Goal: Task Accomplishment & Management: Use online tool/utility

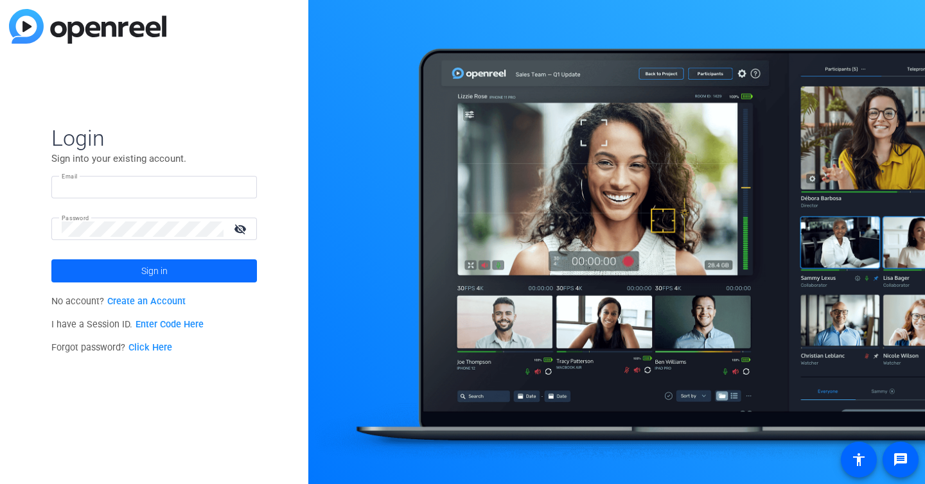
type input "[EMAIL_ADDRESS][DOMAIN_NAME]"
click at [158, 280] on span "Sign in" at bounding box center [154, 271] width 26 height 32
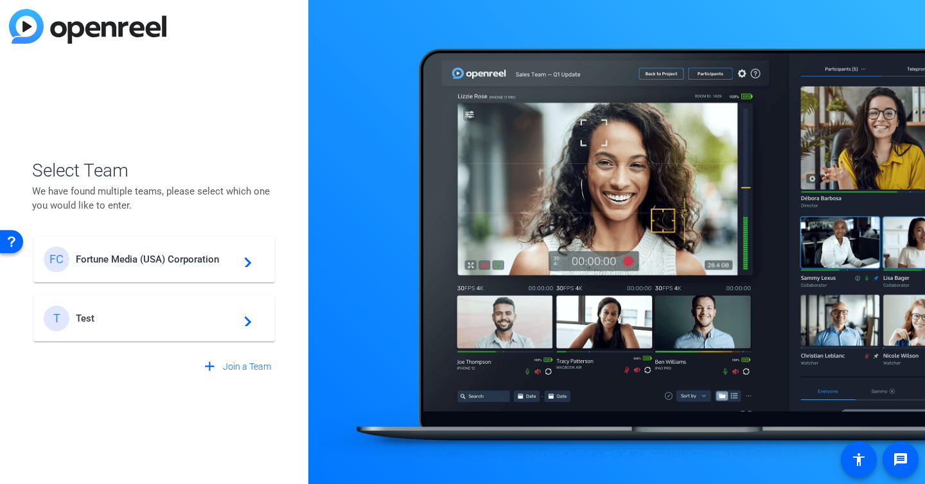
click at [169, 264] on span "Fortune Media (USA) Corporation" at bounding box center [156, 260] width 161 height 12
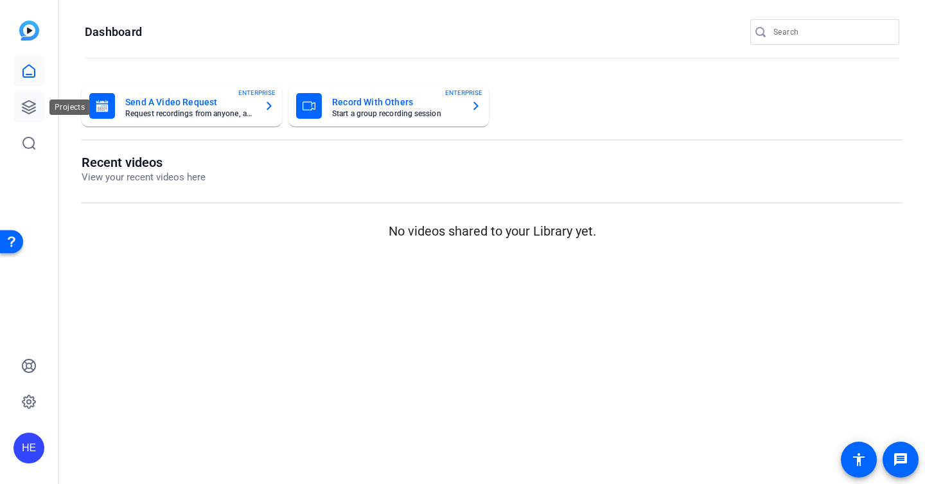
click at [36, 109] on icon at bounding box center [28, 107] width 15 height 15
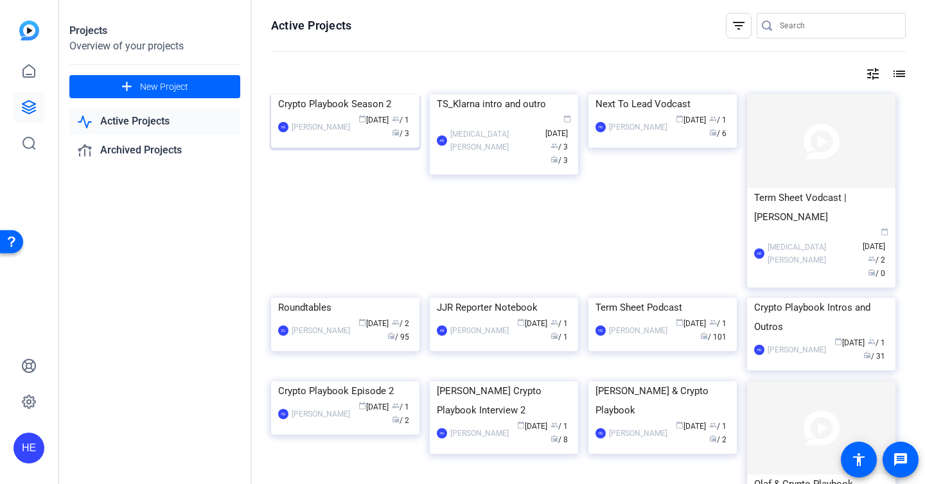
click at [334, 114] on div "Crypto Playbook Season 2" at bounding box center [345, 103] width 134 height 19
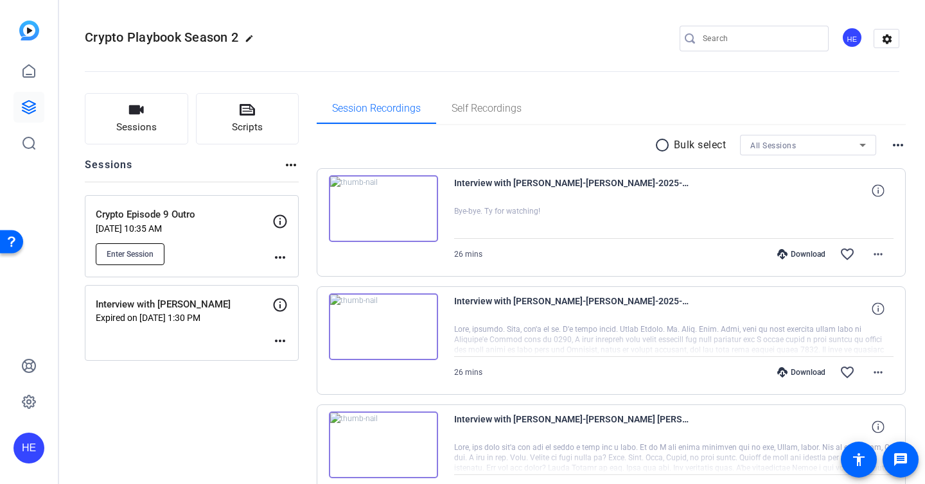
click at [145, 249] on span "Enter Session" at bounding box center [130, 254] width 47 height 10
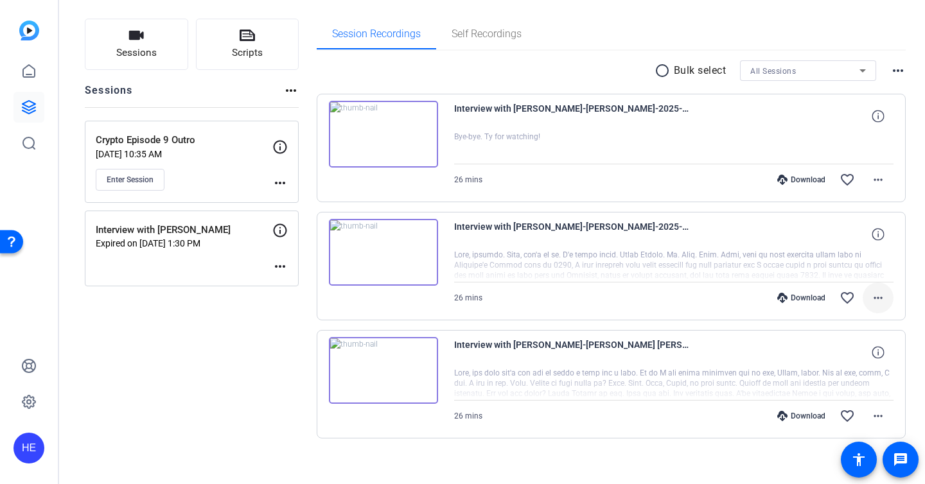
click at [892, 294] on span at bounding box center [878, 298] width 31 height 31
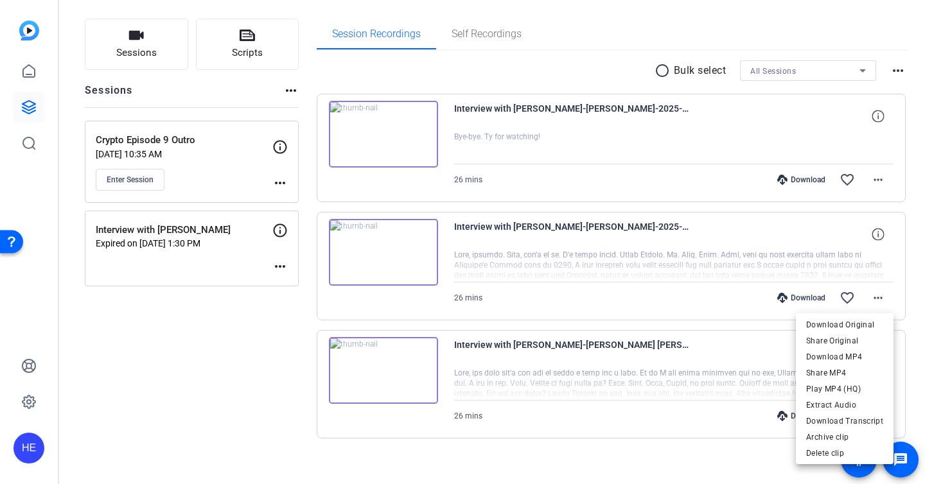
click at [882, 295] on div at bounding box center [462, 242] width 925 height 484
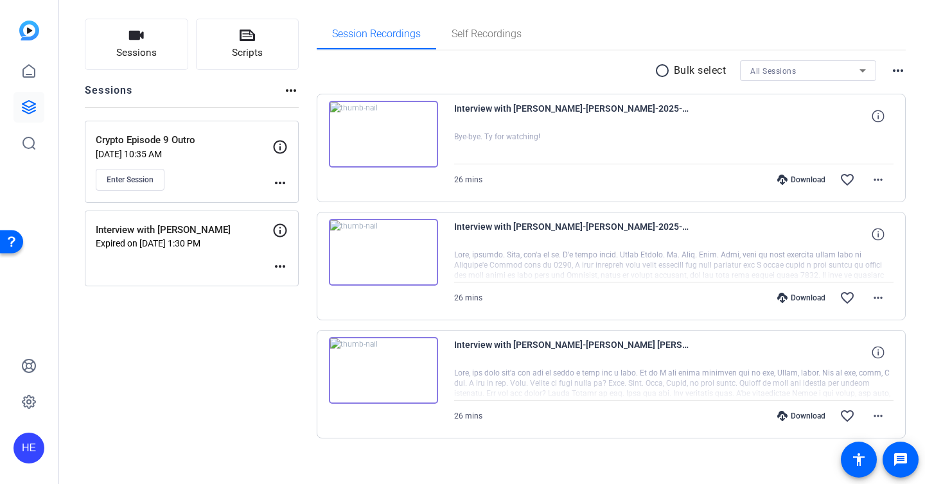
click at [759, 257] on div at bounding box center [674, 266] width 440 height 32
click at [866, 294] on span at bounding box center [878, 298] width 31 height 31
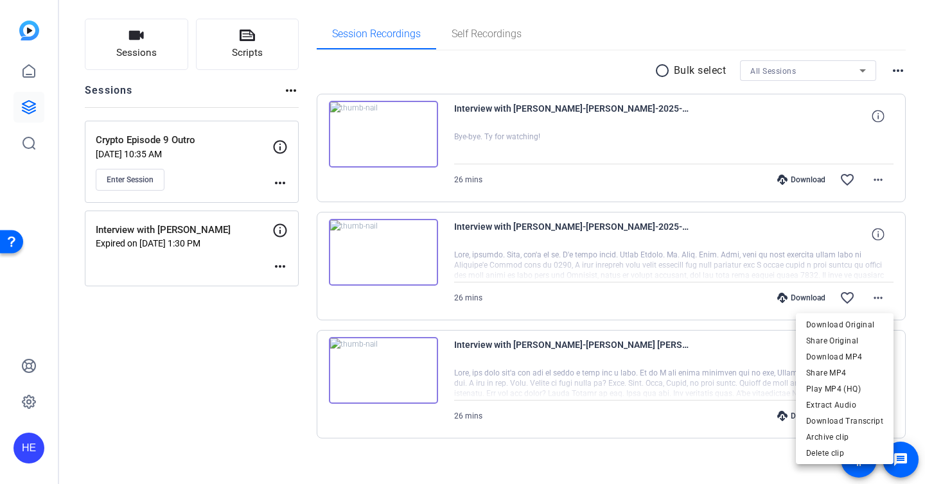
click at [920, 287] on div at bounding box center [462, 242] width 925 height 484
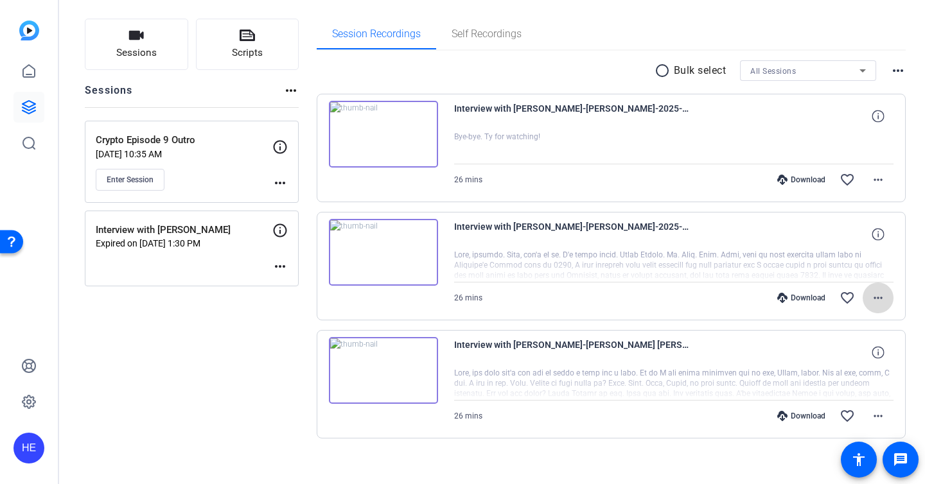
click at [876, 301] on mat-icon "more_horiz" at bounding box center [877, 297] width 15 height 15
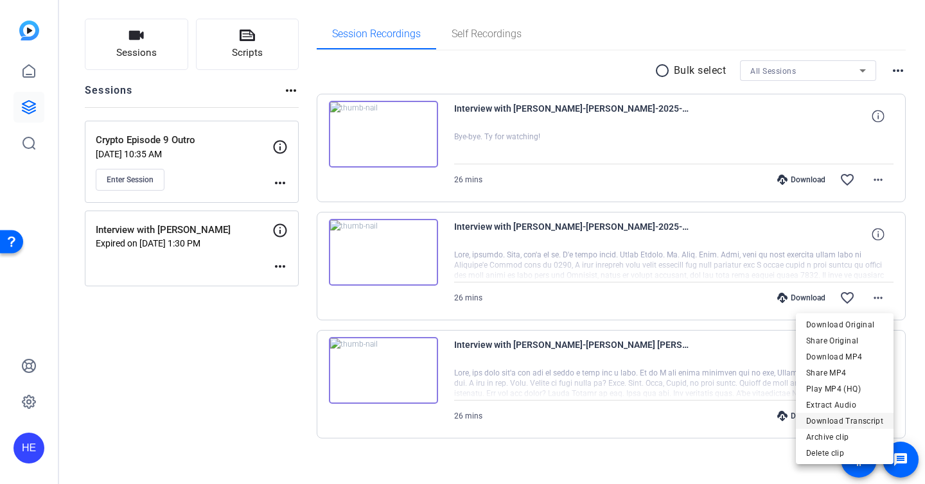
click at [849, 418] on span "Download Transcript" at bounding box center [844, 421] width 77 height 15
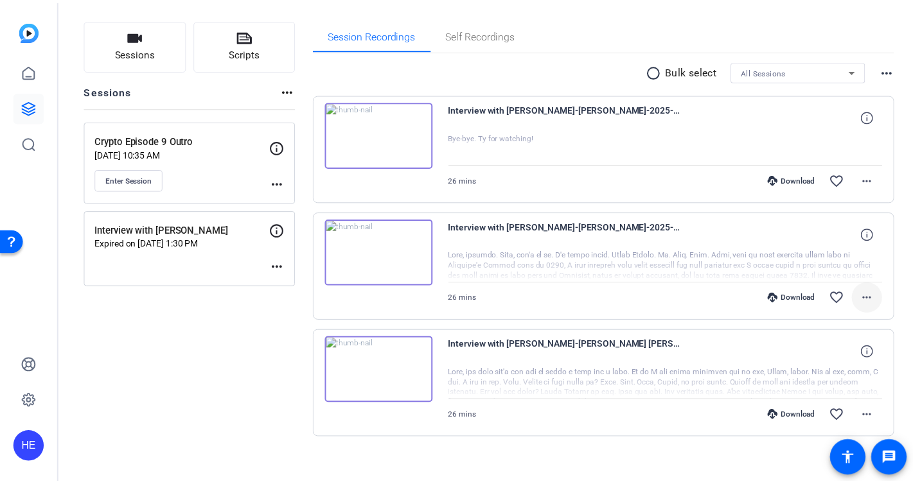
scroll to position [86, 0]
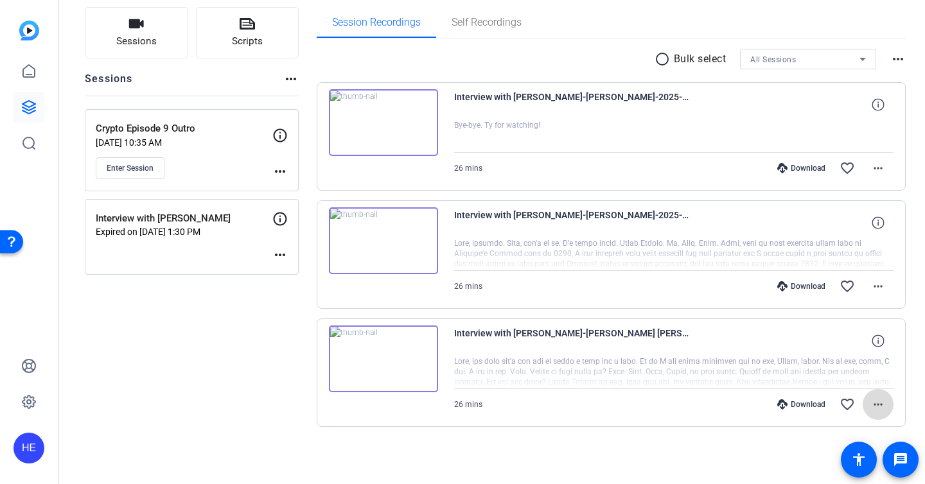
click at [876, 400] on mat-icon "more_horiz" at bounding box center [877, 404] width 15 height 15
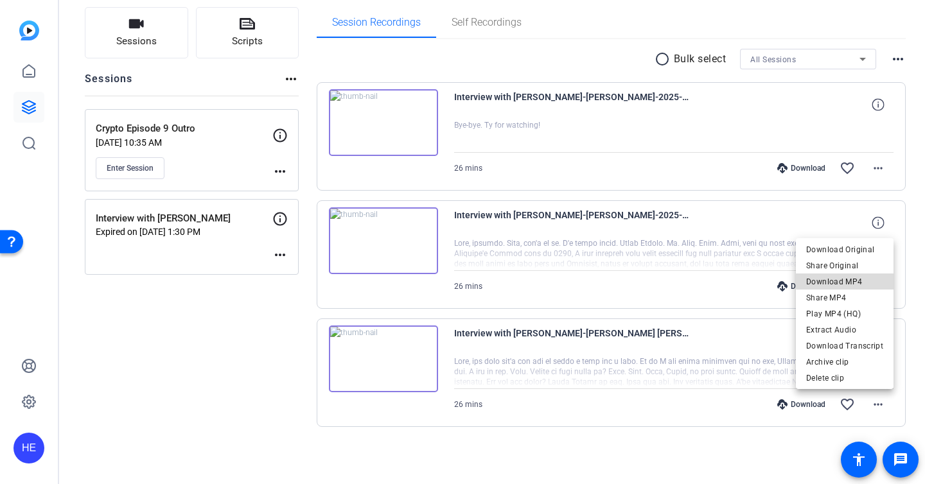
click at [852, 280] on span "Download MP4" at bounding box center [844, 281] width 77 height 15
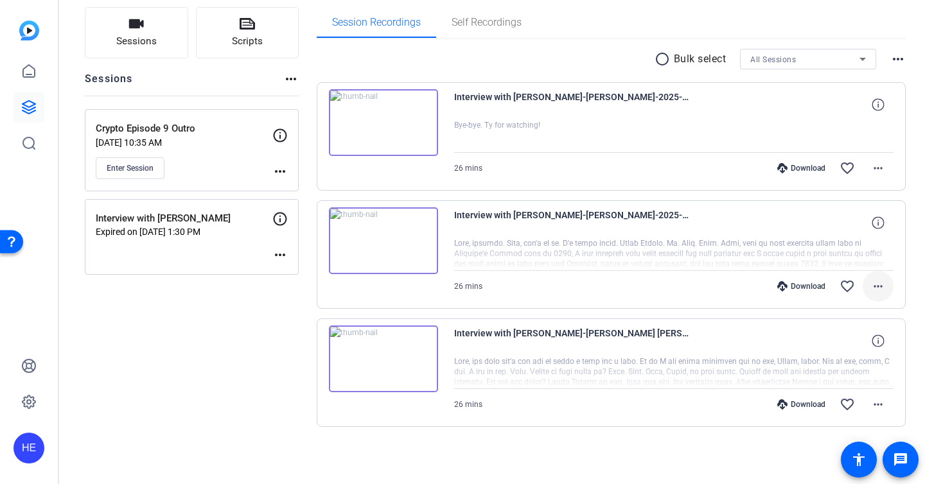
click at [879, 285] on mat-icon "more_horiz" at bounding box center [877, 286] width 15 height 15
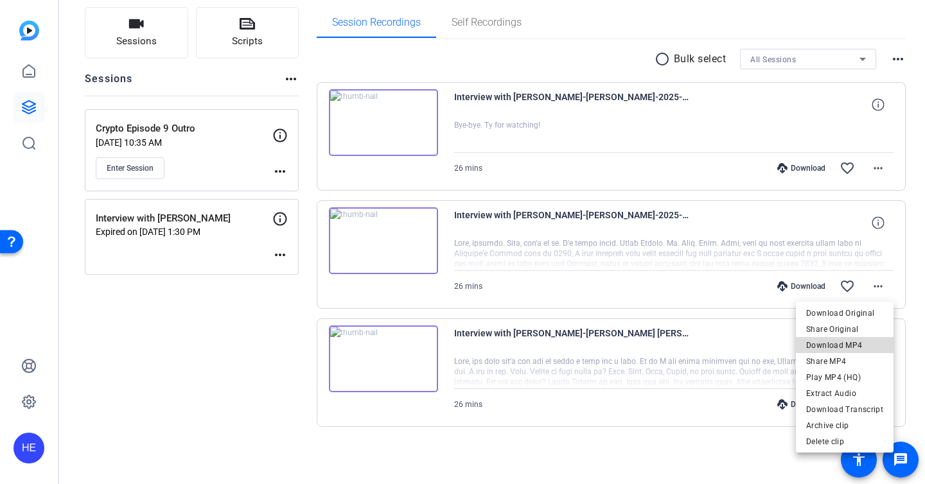
click at [860, 342] on span "Download MP4" at bounding box center [844, 345] width 77 height 15
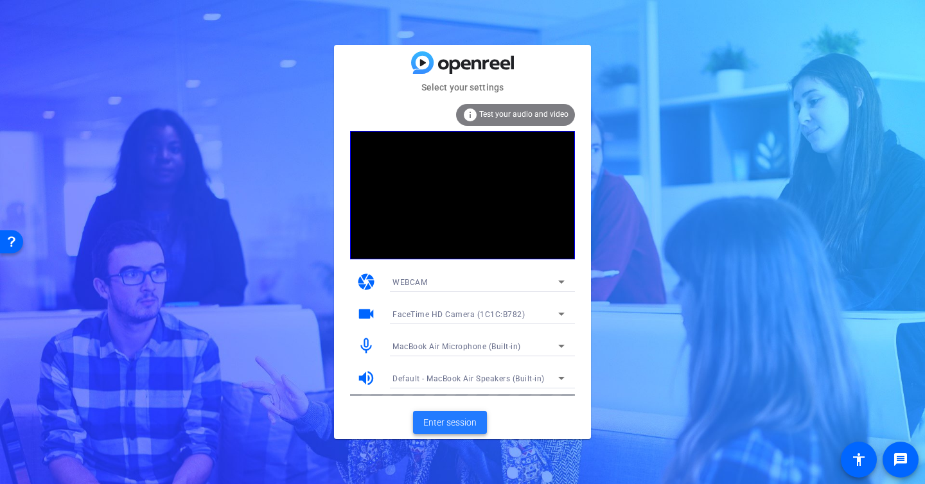
click at [437, 426] on span "Enter session" at bounding box center [449, 422] width 53 height 13
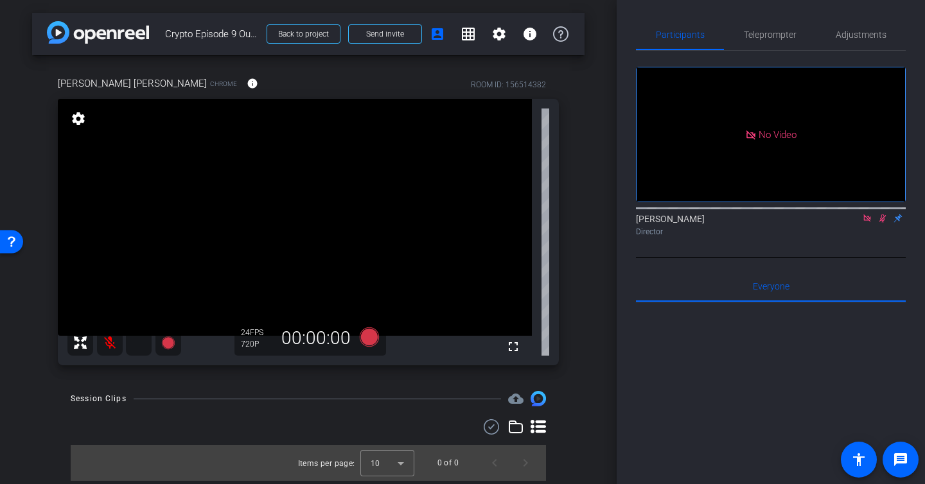
click at [867, 223] on icon at bounding box center [867, 218] width 10 height 9
click at [866, 223] on icon at bounding box center [867, 218] width 10 height 9
click at [110, 344] on mat-icon at bounding box center [110, 343] width 26 height 26
click at [502, 39] on mat-icon "settings" at bounding box center [498, 33] width 15 height 15
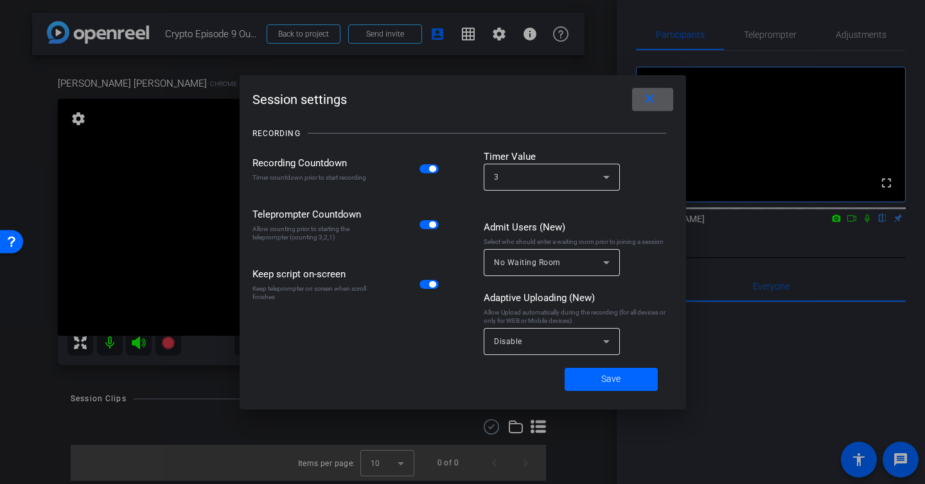
click at [646, 93] on mat-icon "close" at bounding box center [650, 99] width 16 height 16
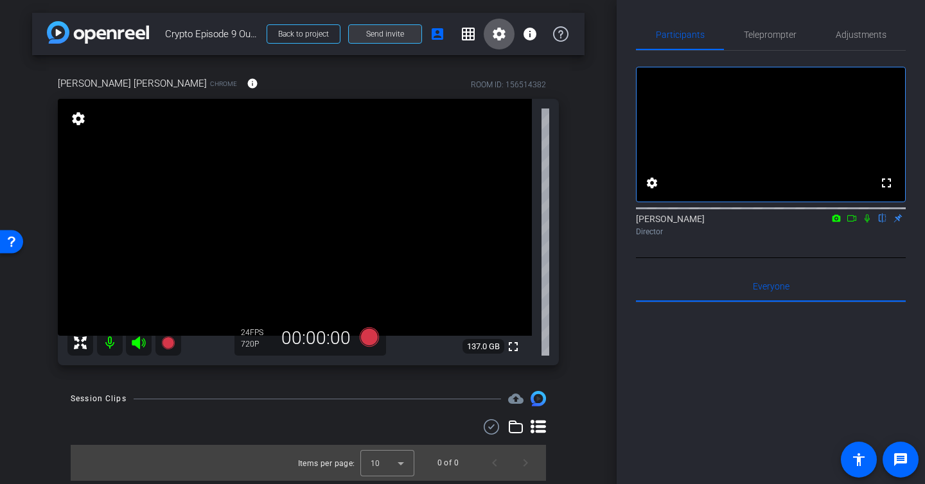
click at [396, 35] on span "Send invite" at bounding box center [385, 34] width 38 height 10
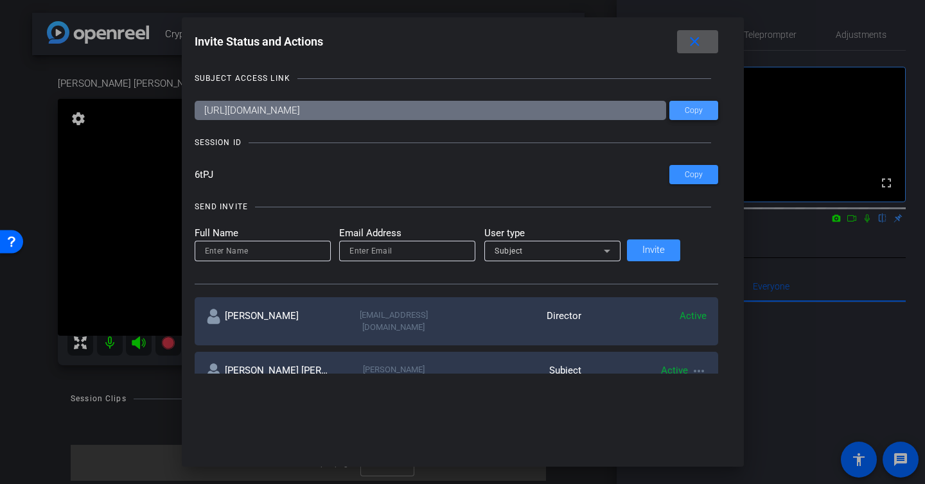
click at [685, 110] on span "Copy" at bounding box center [694, 111] width 18 height 10
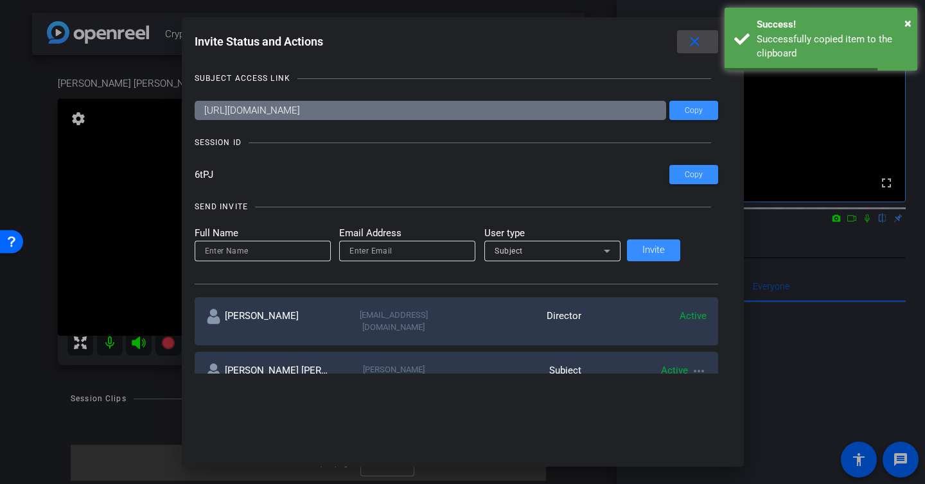
click at [687, 38] on mat-icon "close" at bounding box center [695, 42] width 16 height 16
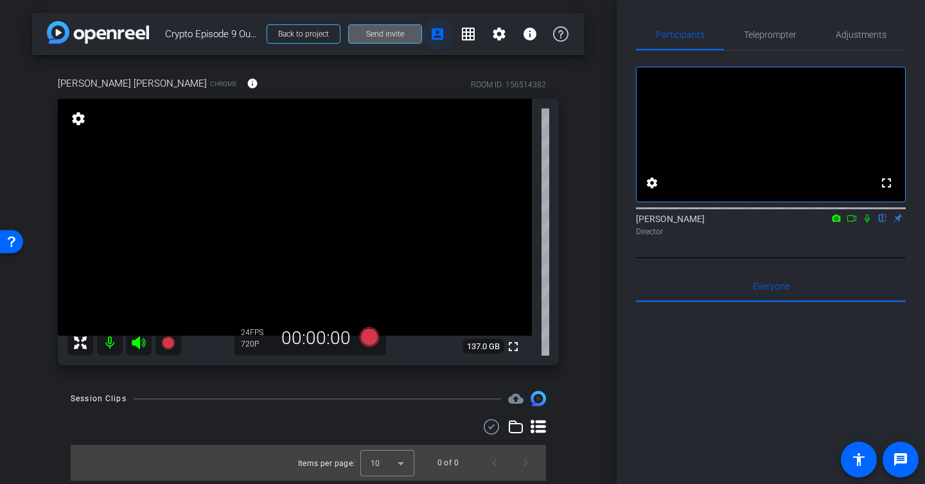
click at [437, 37] on mat-icon "account_box" at bounding box center [437, 33] width 15 height 15
click at [371, 32] on span "Send invite" at bounding box center [385, 34] width 38 height 10
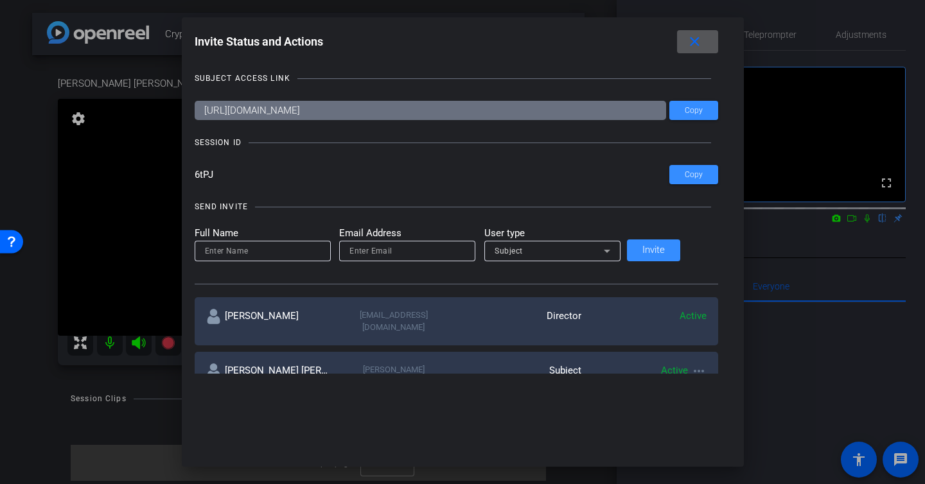
scroll to position [6, 0]
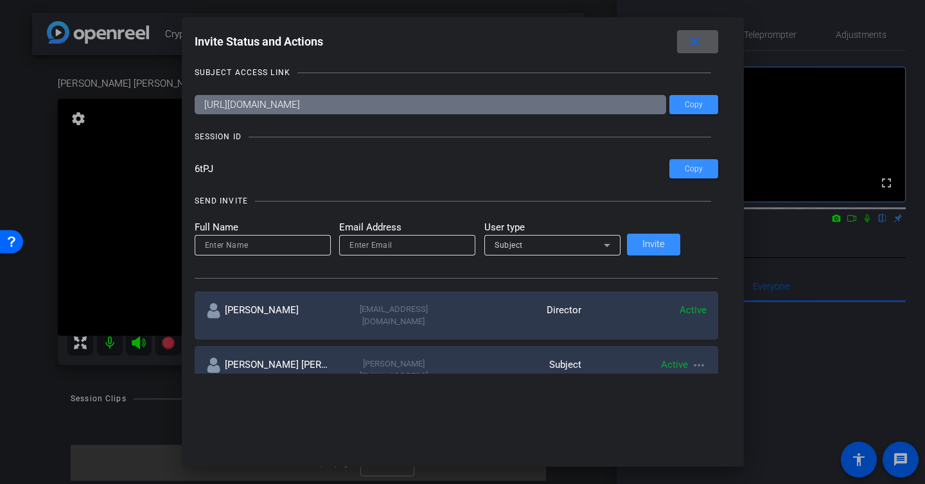
click at [230, 169] on input "6tPJ" at bounding box center [432, 168] width 475 height 19
click at [687, 37] on span at bounding box center [697, 41] width 41 height 31
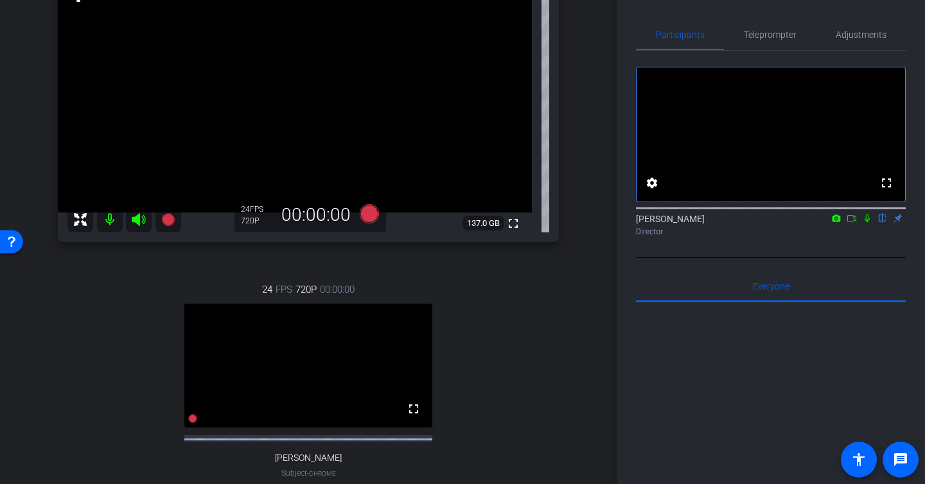
scroll to position [131, 0]
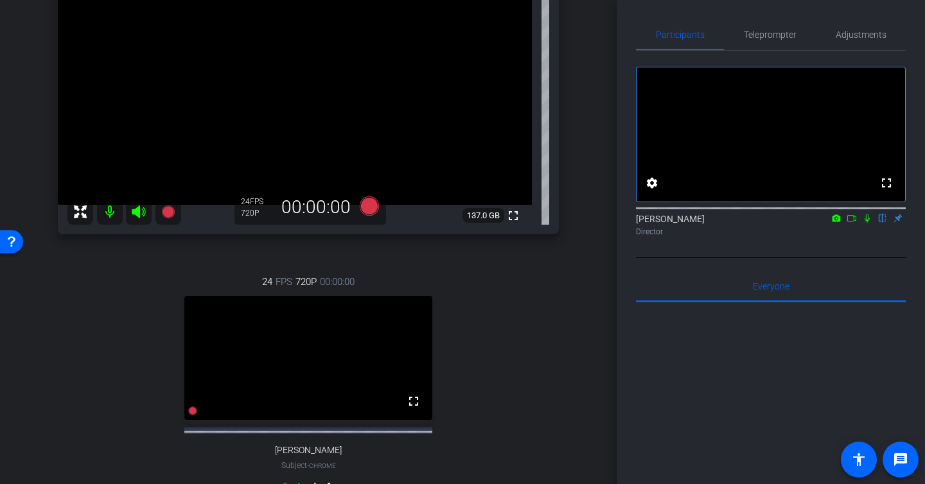
click at [868, 223] on icon at bounding box center [867, 218] width 10 height 9
click at [866, 223] on icon at bounding box center [867, 219] width 7 height 8
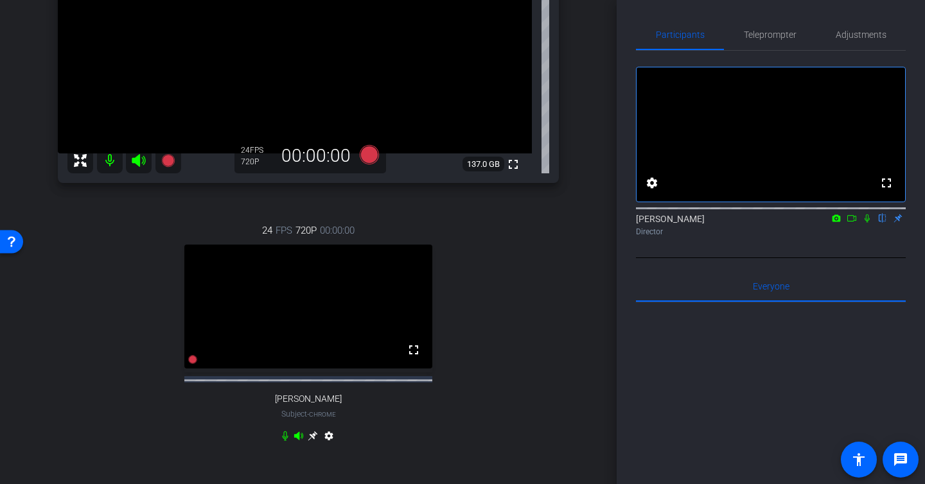
scroll to position [190, 0]
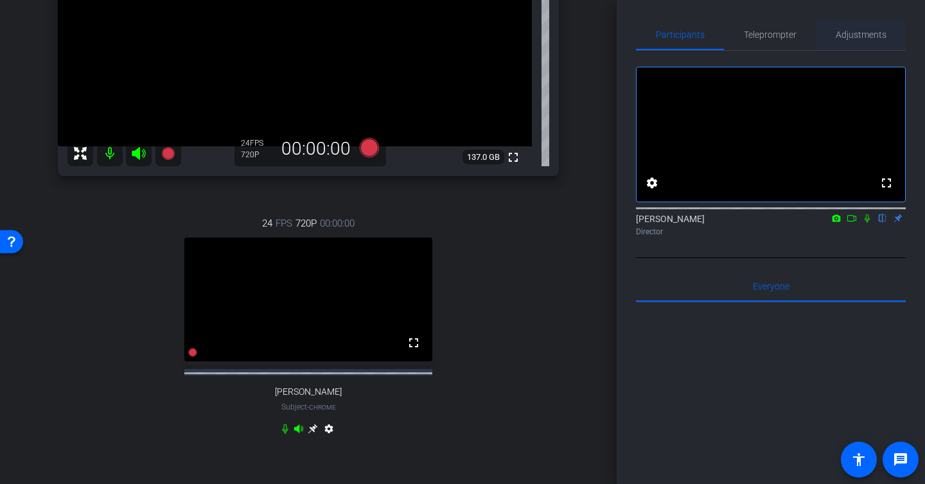
click at [847, 35] on span "Adjustments" at bounding box center [861, 34] width 51 height 9
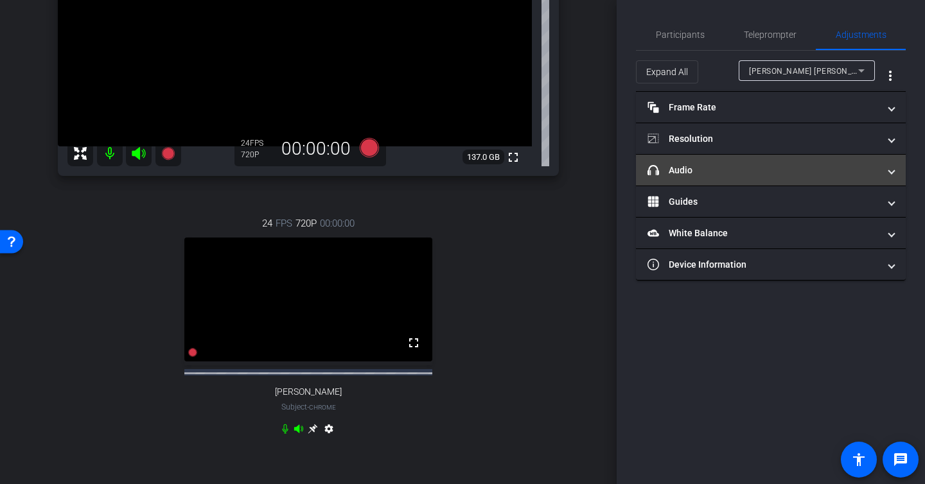
click at [713, 167] on mat-panel-title "headphone icon Audio" at bounding box center [763, 170] width 231 height 13
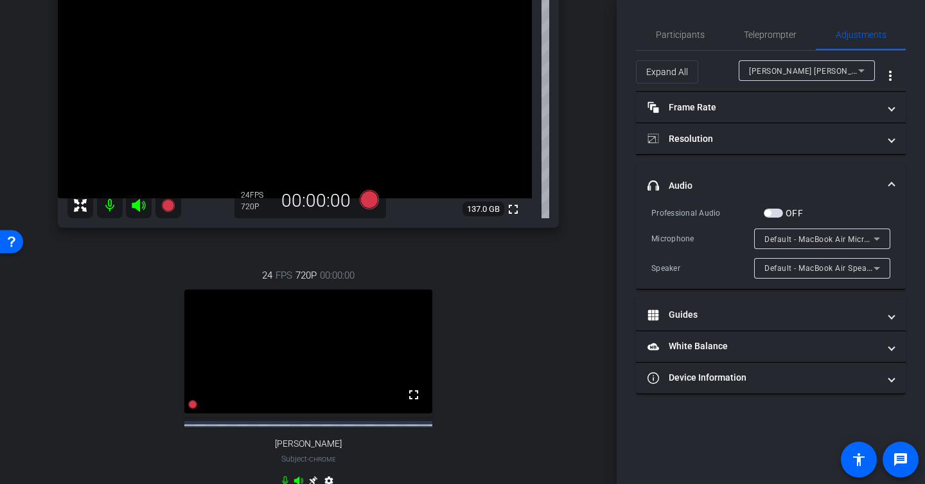
scroll to position [171, 0]
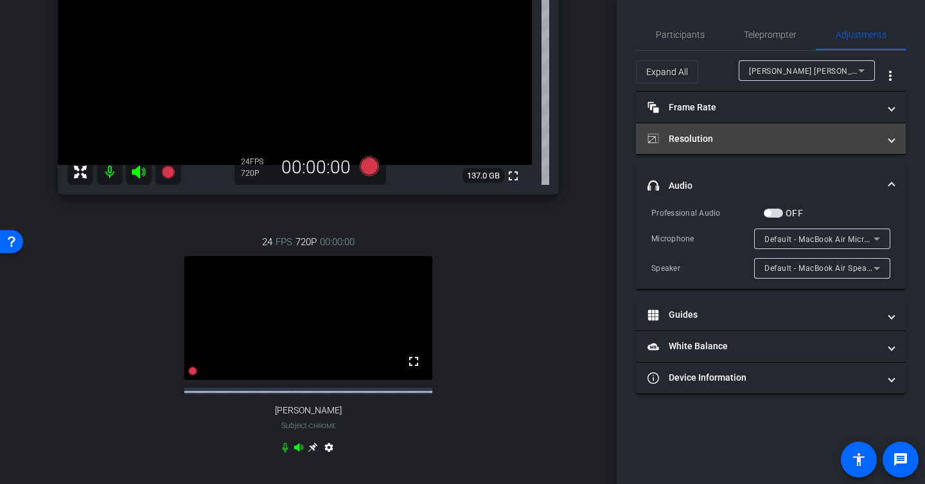
click at [712, 141] on mat-panel-title "Resolution" at bounding box center [763, 138] width 231 height 13
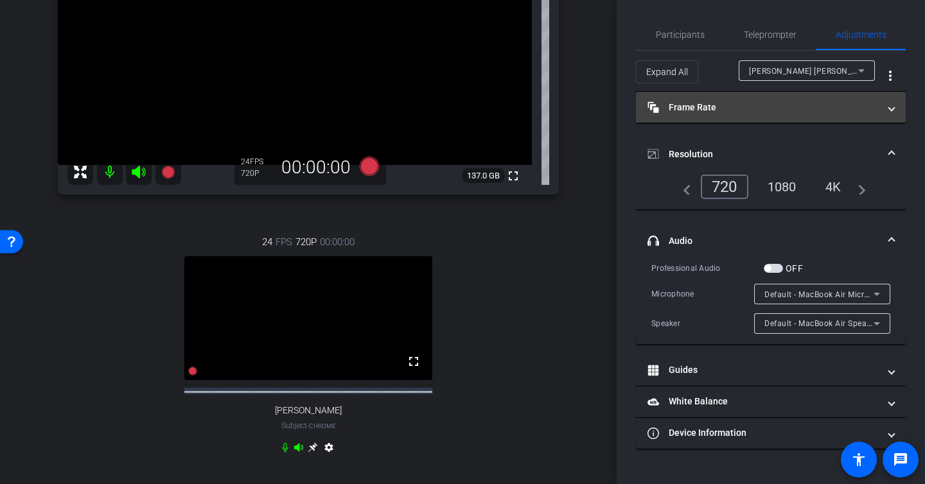
click at [718, 101] on mat-panel-title "Frame Rate Frame Rate" at bounding box center [763, 107] width 231 height 13
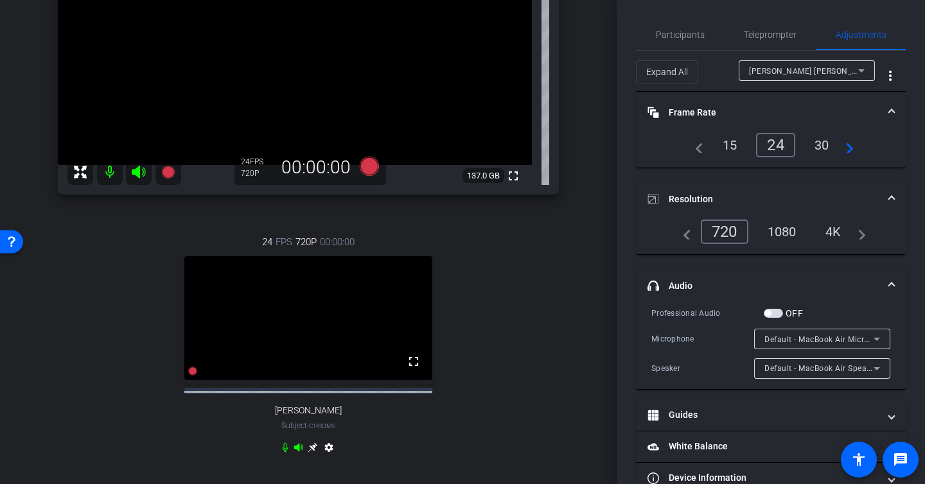
click at [794, 231] on div "1080" at bounding box center [782, 232] width 48 height 22
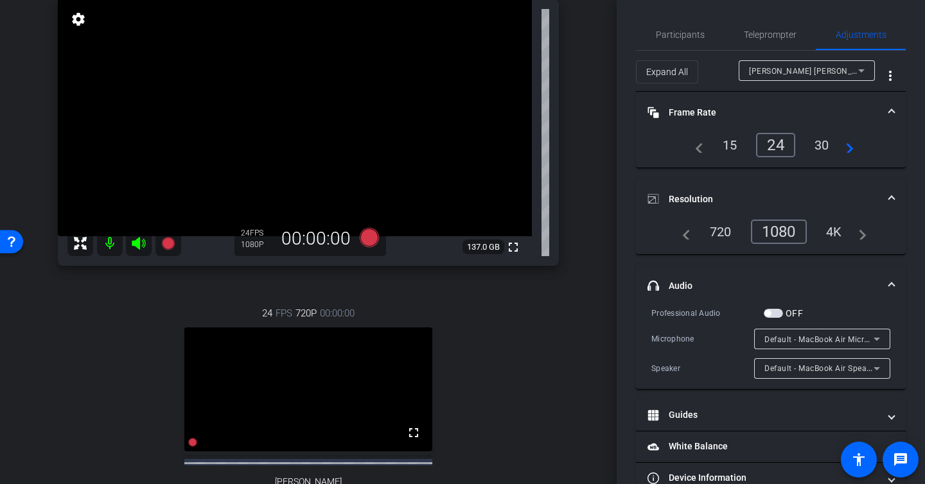
scroll to position [40, 0]
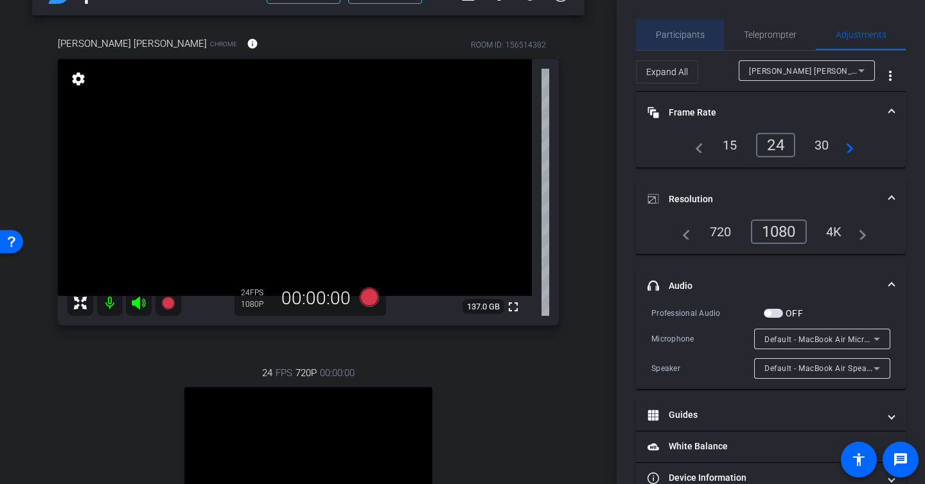
click at [689, 33] on span "Participants" at bounding box center [680, 34] width 49 height 9
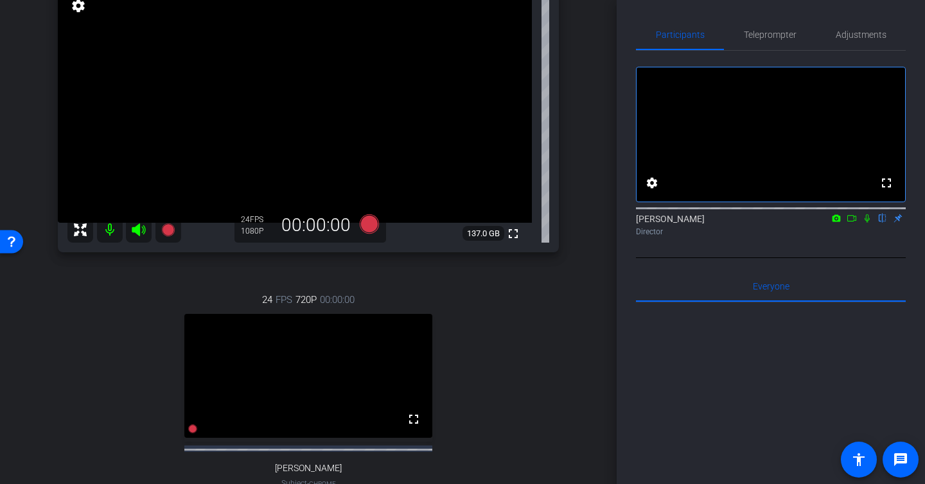
scroll to position [111, 0]
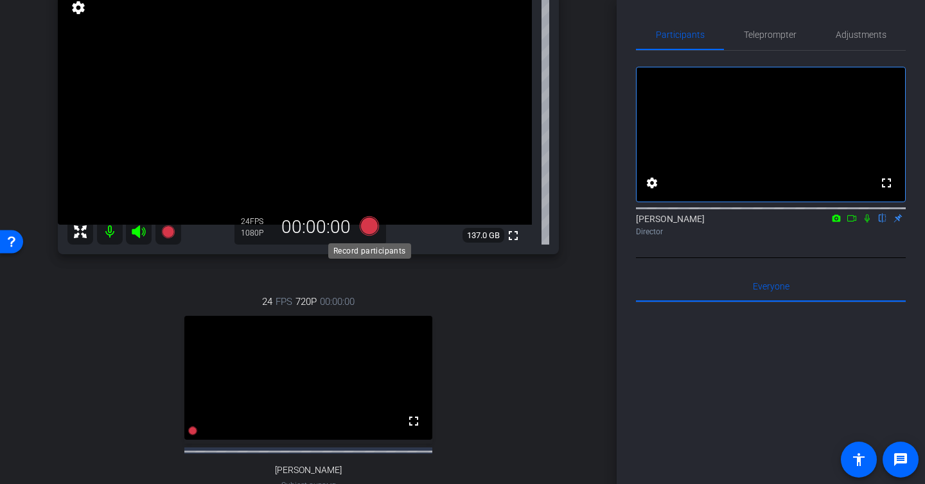
click at [373, 222] on icon at bounding box center [369, 225] width 19 height 19
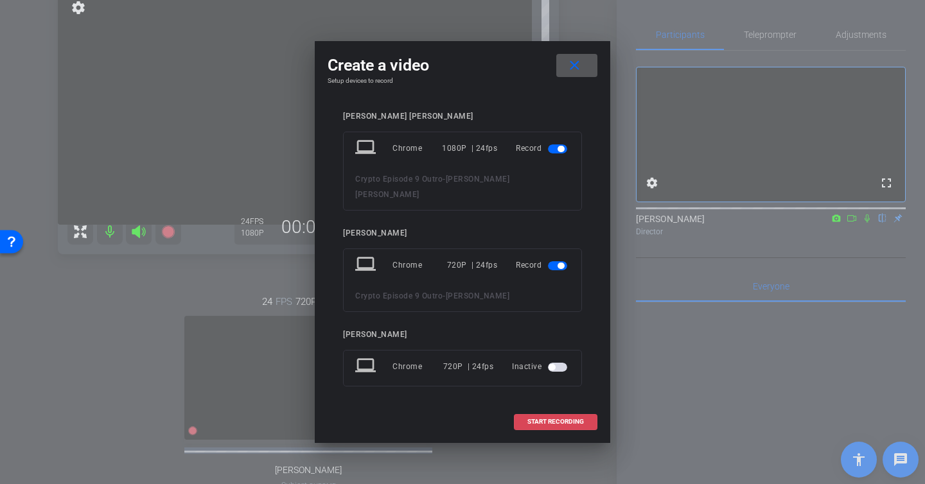
click at [543, 412] on span at bounding box center [556, 422] width 82 height 31
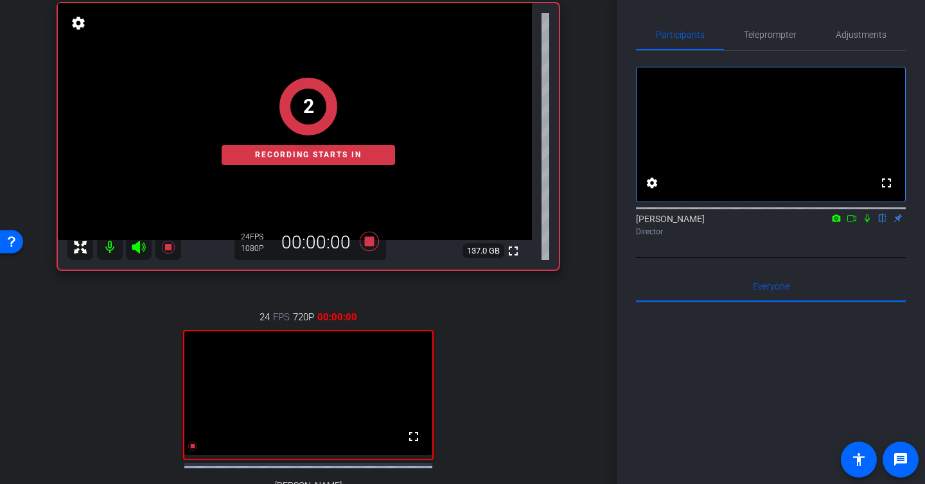
scroll to position [95, 0]
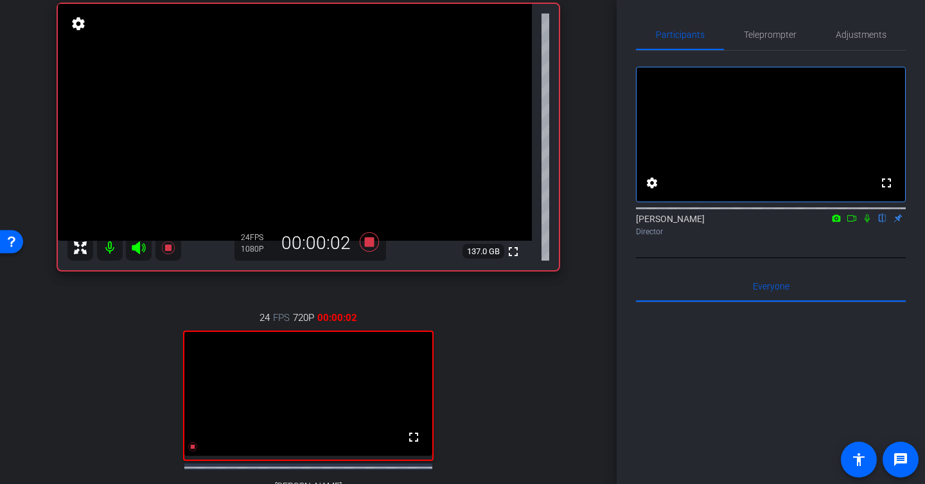
click at [867, 223] on icon at bounding box center [867, 218] width 10 height 9
click at [853, 223] on icon at bounding box center [852, 218] width 10 height 9
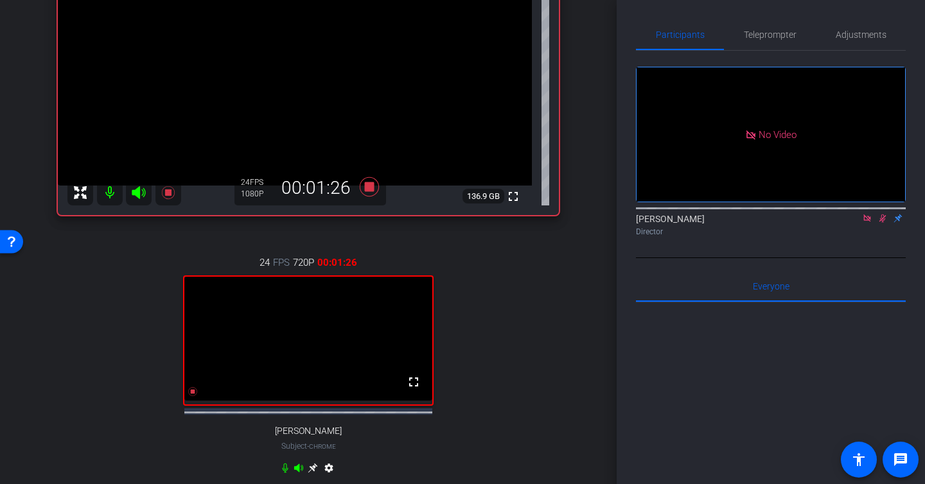
scroll to position [152, 0]
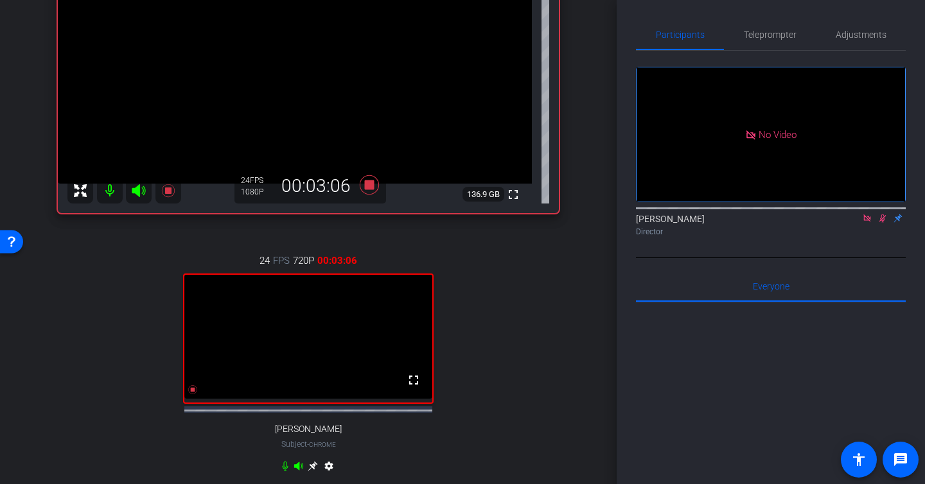
click at [866, 223] on icon at bounding box center [867, 218] width 10 height 9
click at [863, 223] on icon at bounding box center [867, 218] width 10 height 9
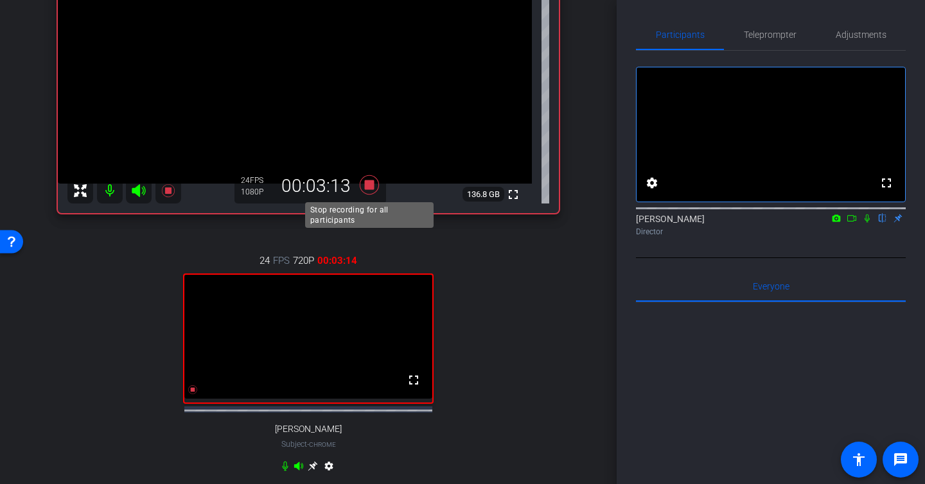
click at [364, 186] on icon at bounding box center [369, 184] width 31 height 23
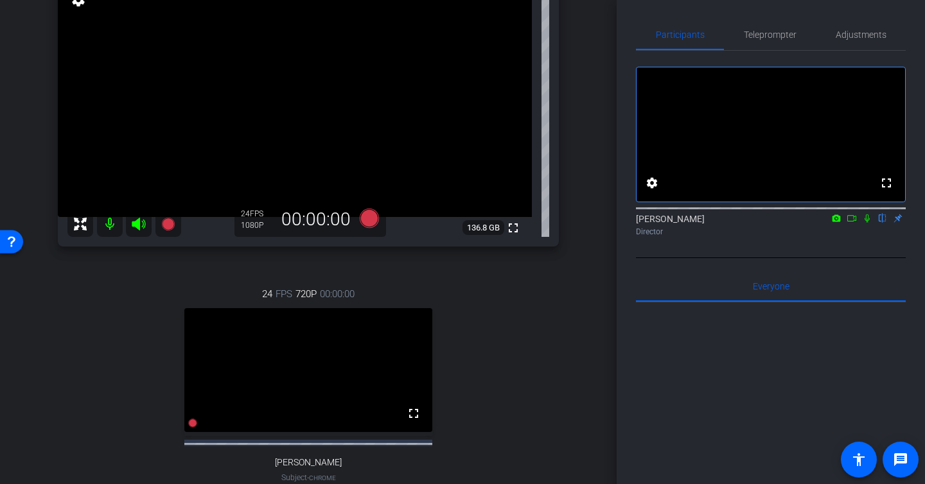
scroll to position [119, 0]
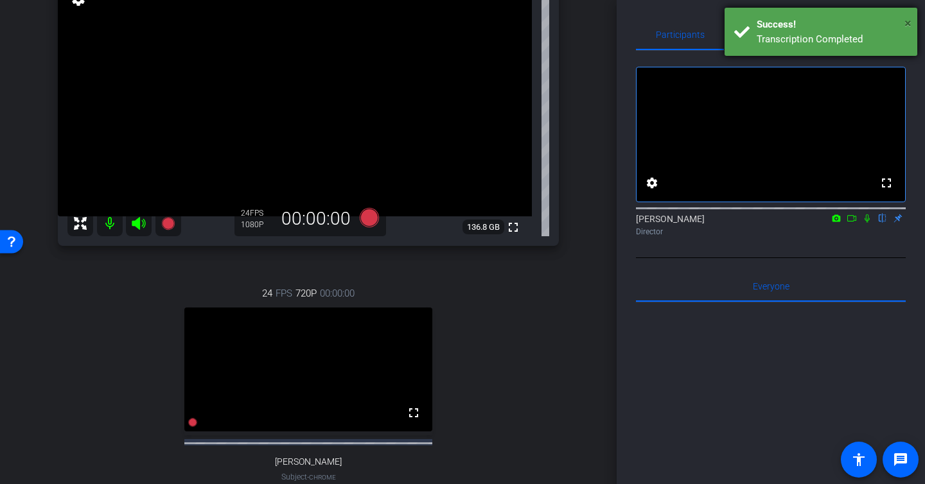
click at [908, 21] on span "×" at bounding box center [907, 22] width 7 height 15
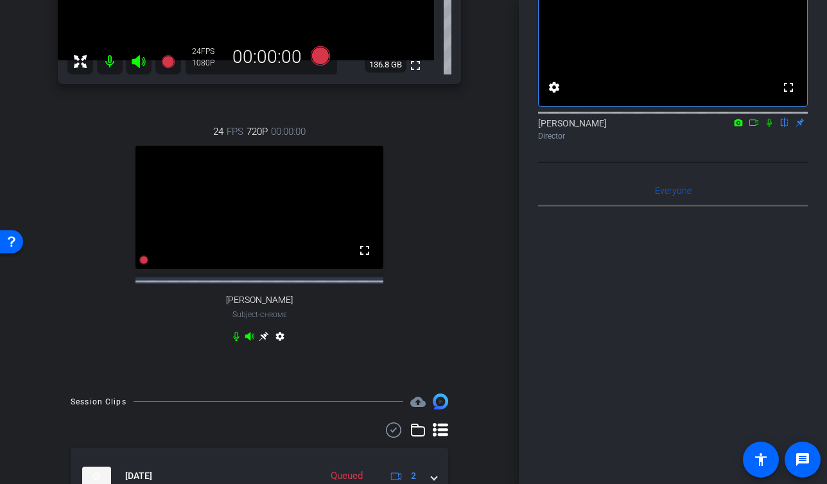
scroll to position [304, 0]
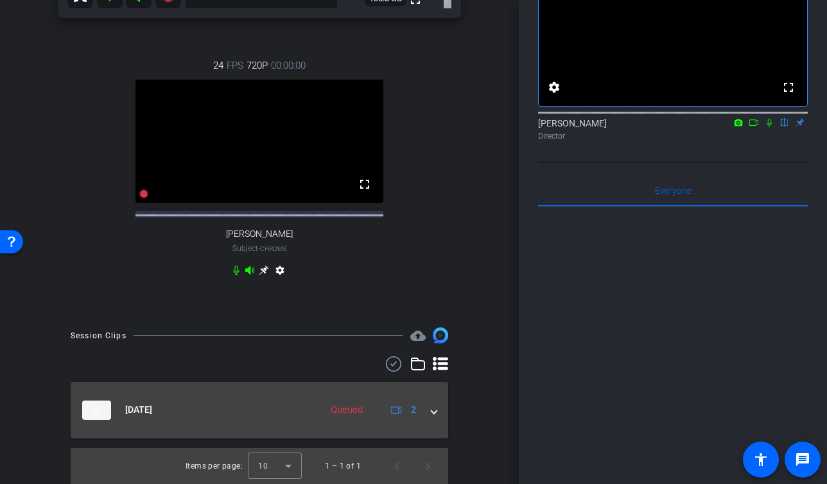
click at [437, 415] on mat-expansion-panel-header "Sep 29, 2025 Queued 2" at bounding box center [260, 410] width 378 height 57
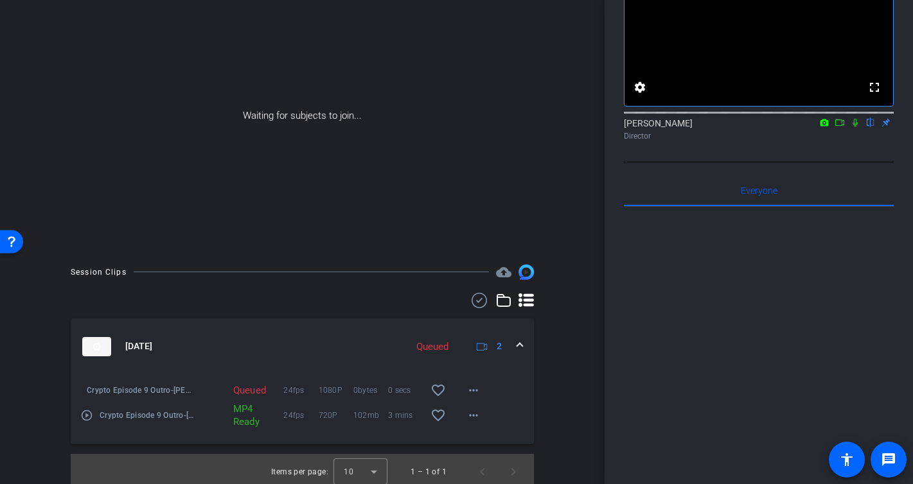
scroll to position [81, 0]
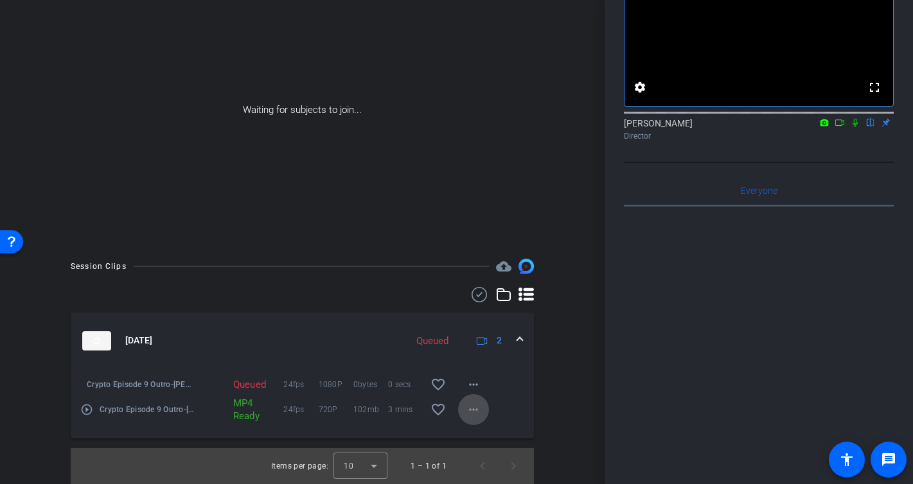
click at [472, 410] on mat-icon "more_horiz" at bounding box center [473, 409] width 15 height 15
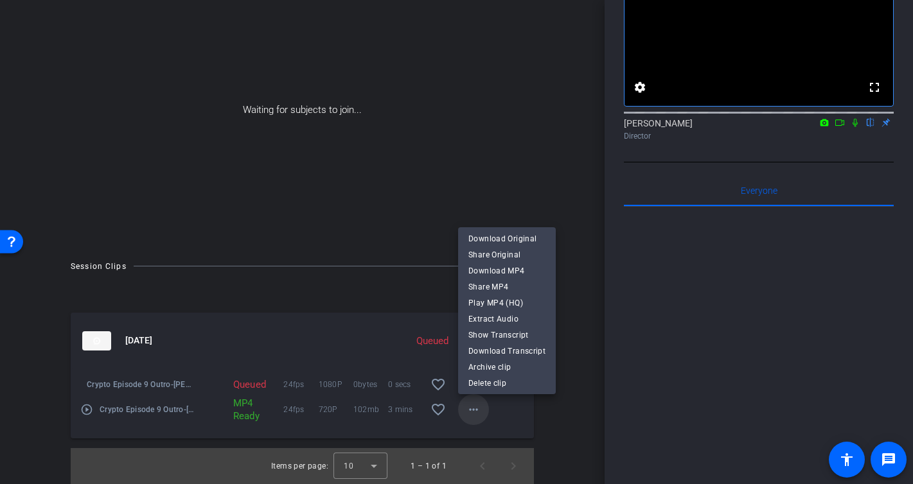
click at [472, 410] on div at bounding box center [456, 242] width 913 height 484
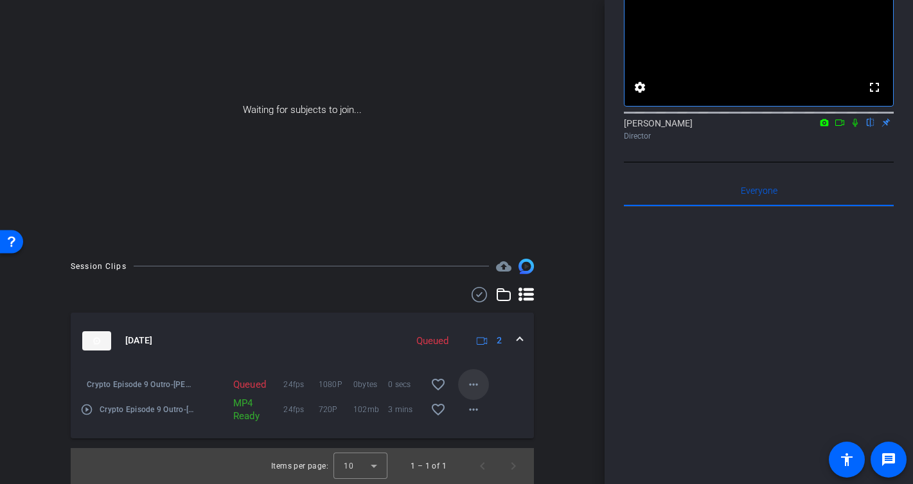
click at [473, 382] on mat-icon "more_horiz" at bounding box center [473, 384] width 15 height 15
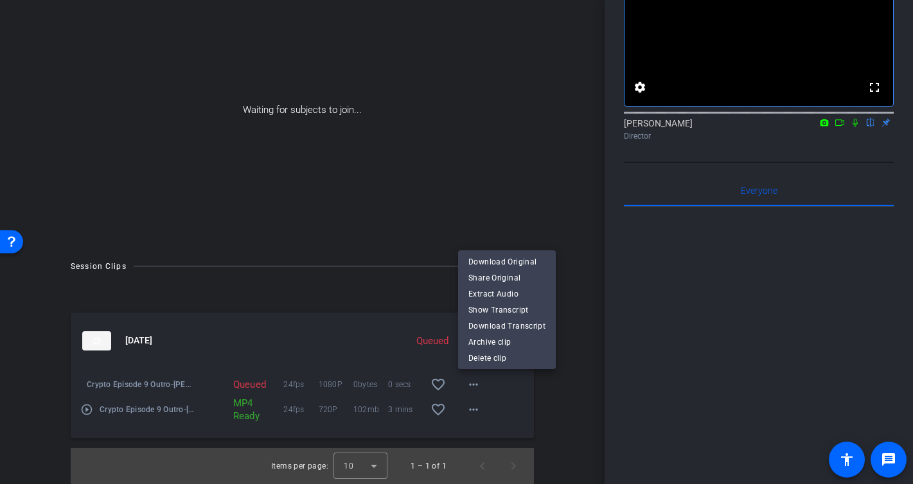
click at [473, 382] on div at bounding box center [456, 242] width 913 height 484
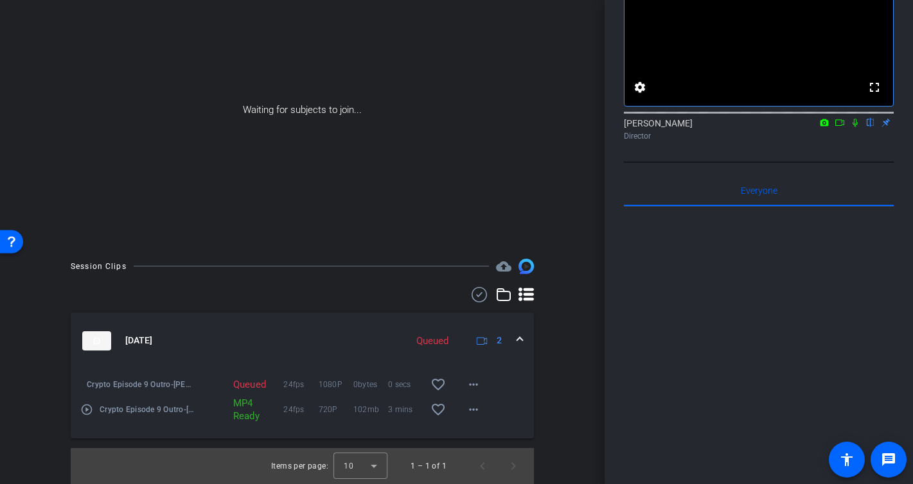
click at [473, 382] on mat-icon "more_horiz" at bounding box center [473, 384] width 15 height 15
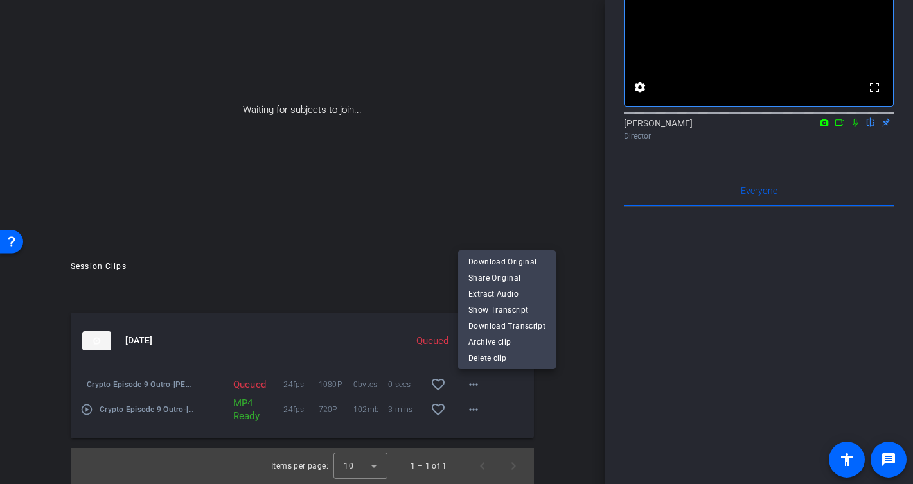
click at [473, 382] on div at bounding box center [456, 242] width 913 height 484
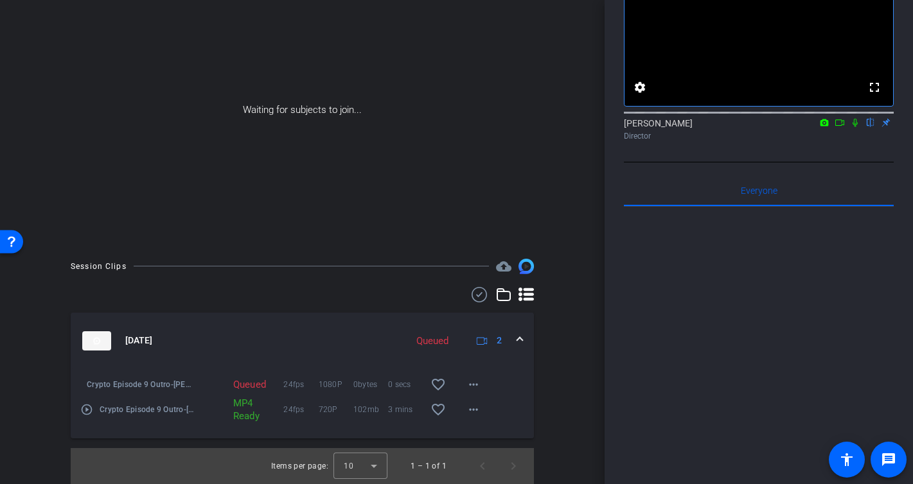
click at [252, 381] on div "Queued" at bounding box center [240, 384] width 26 height 13
click at [474, 408] on mat-icon "more_horiz" at bounding box center [473, 409] width 15 height 15
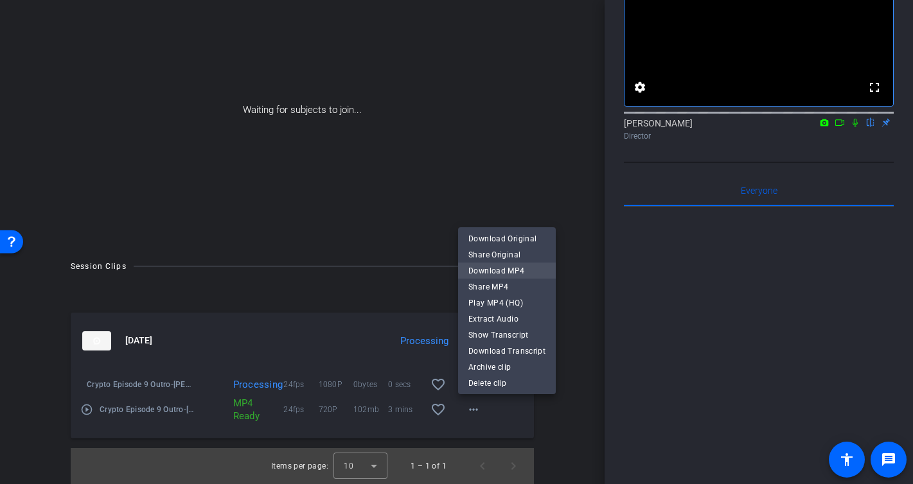
click at [528, 270] on span "Download MP4" at bounding box center [506, 270] width 77 height 15
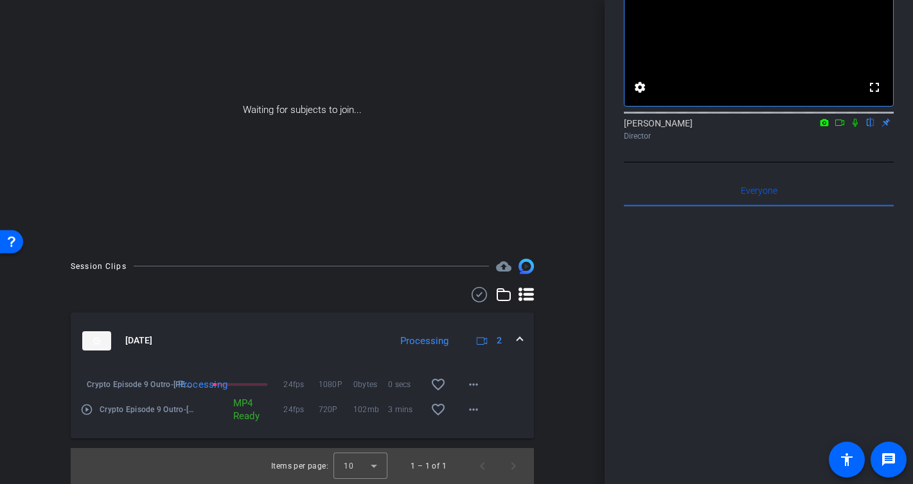
scroll to position [0, 0]
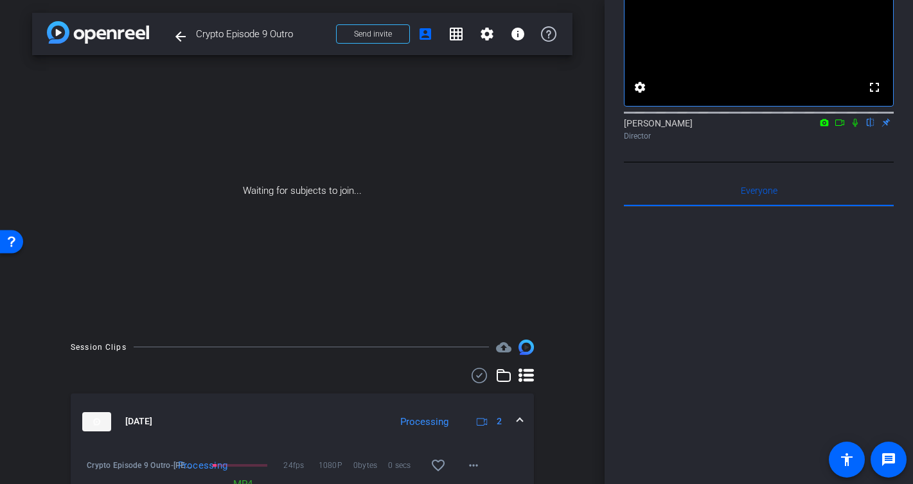
click at [855, 127] on icon at bounding box center [855, 122] width 10 height 9
click at [836, 127] on icon at bounding box center [839, 122] width 10 height 9
